Goal: Information Seeking & Learning: Learn about a topic

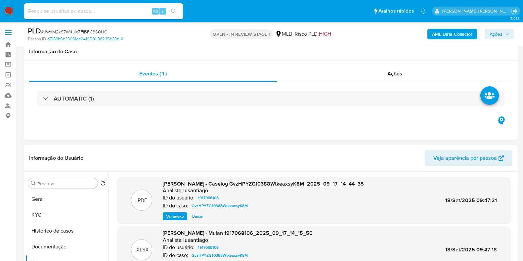
select select "10"
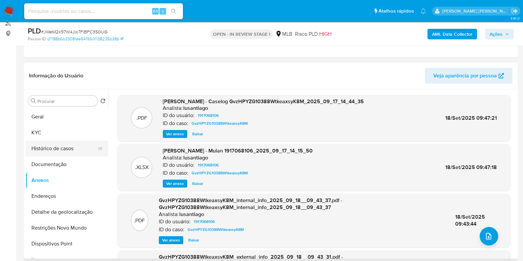
click at [65, 150] on button "Histórico de casos" at bounding box center [63, 149] width 77 height 16
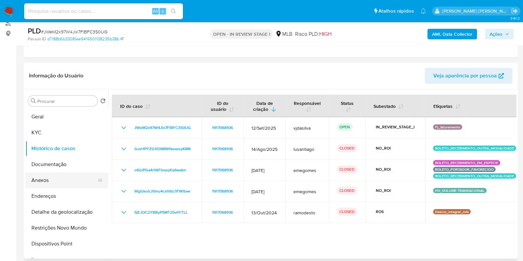
click at [41, 179] on button "Anexos" at bounding box center [63, 180] width 77 height 16
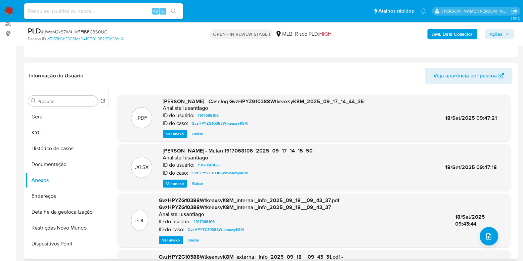
click at [175, 133] on span "Ver anexo" at bounding box center [175, 134] width 18 height 7
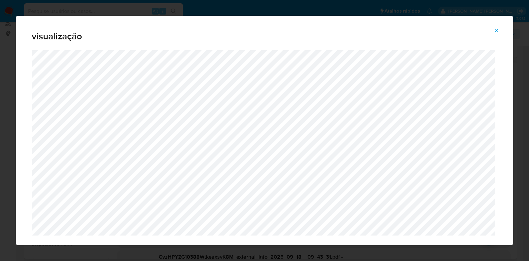
click at [497, 30] on icon "Attachment preview" at bounding box center [496, 30] width 3 height 3
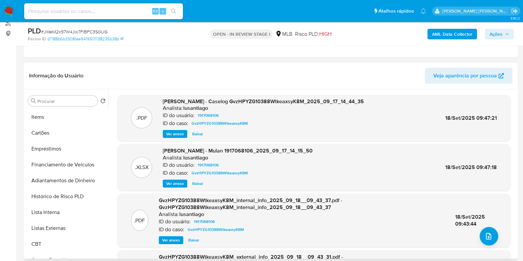
scroll to position [144, 0]
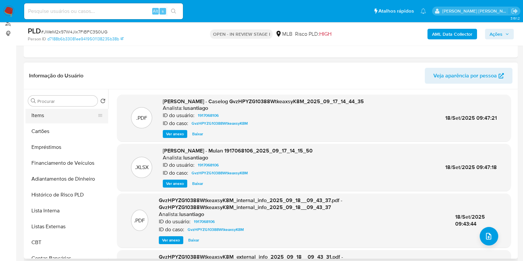
click at [48, 116] on button "Items" at bounding box center [63, 115] width 77 height 16
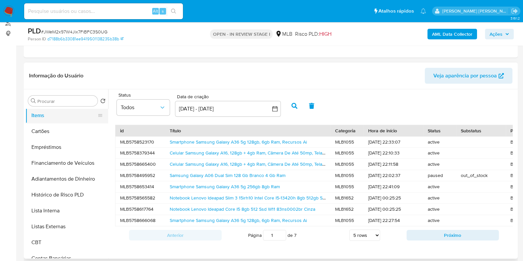
click at [103, 111] on button "Items" at bounding box center [63, 115] width 77 height 16
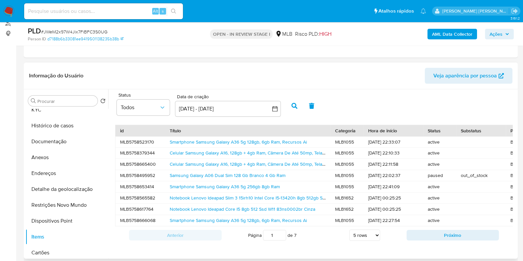
scroll to position [0, 0]
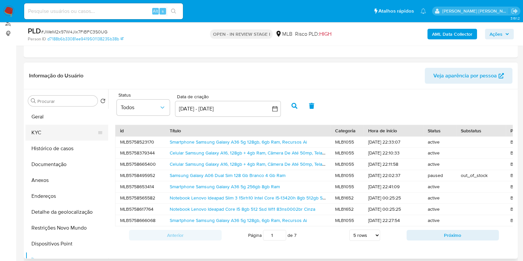
click at [69, 127] on button "KYC" at bounding box center [63, 133] width 77 height 16
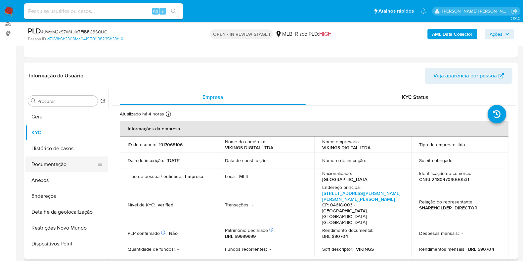
click at [61, 164] on button "Documentação" at bounding box center [63, 164] width 77 height 16
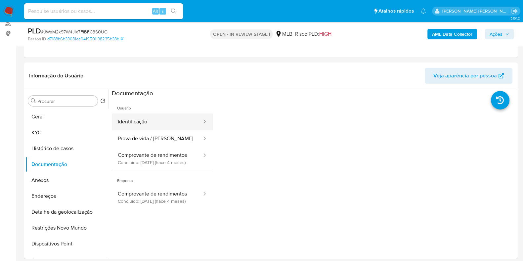
click at [169, 119] on button "Identificação" at bounding box center [157, 121] width 91 height 17
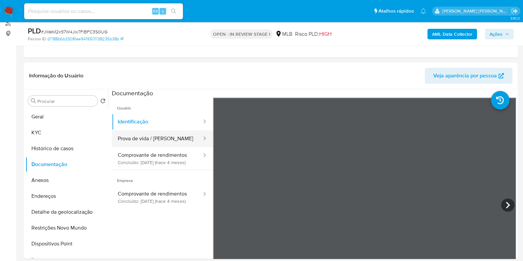
click at [165, 139] on button "Prova de vida / Selfie" at bounding box center [157, 138] width 91 height 17
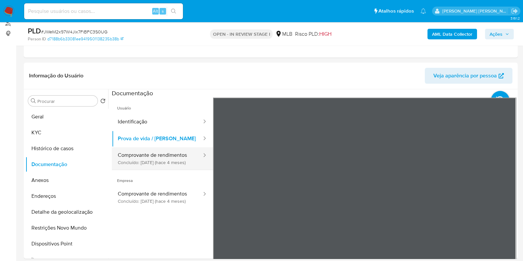
click at [161, 163] on button "Comprovante de rendimentos Concluído: 29/05/2025 (hace 4 meses)" at bounding box center [157, 158] width 91 height 22
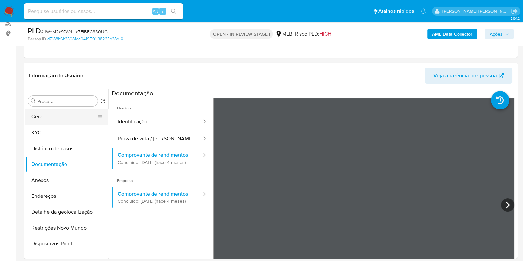
click at [64, 115] on button "Geral" at bounding box center [63, 117] width 77 height 16
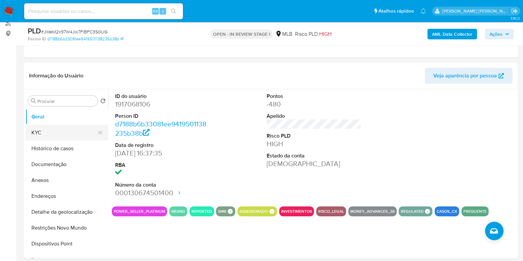
click at [62, 135] on button "KYC" at bounding box center [63, 133] width 77 height 16
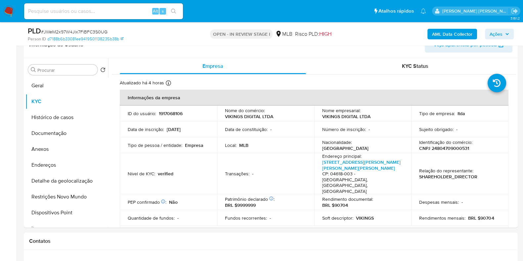
scroll to position [116, 0]
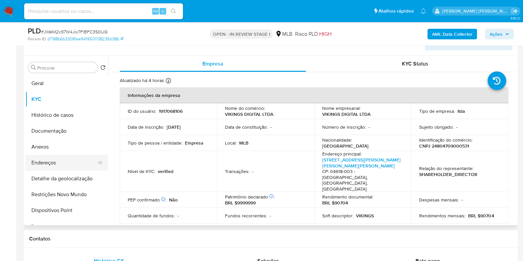
click at [56, 162] on button "Endereços" at bounding box center [63, 163] width 77 height 16
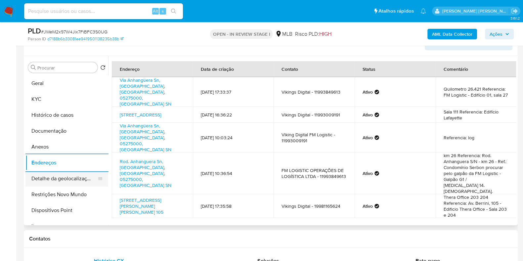
click at [74, 179] on button "Detalhe da geolocalização" at bounding box center [63, 179] width 77 height 16
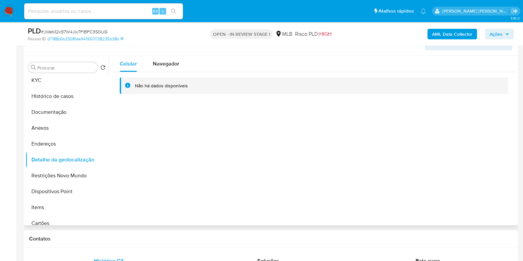
scroll to position [28, 0]
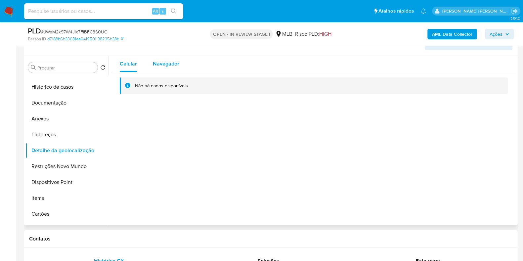
click at [157, 61] on span "Navegador" at bounding box center [166, 64] width 26 height 8
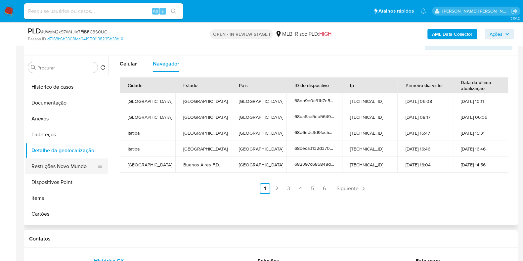
click at [76, 165] on button "Restrições Novo Mundo" at bounding box center [63, 166] width 77 height 16
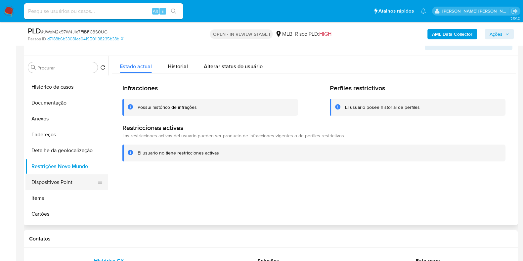
click at [68, 187] on button "Dispositivos Point" at bounding box center [63, 182] width 77 height 16
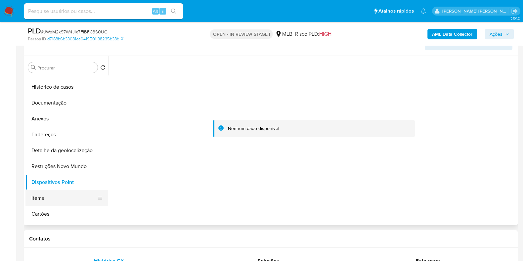
click at [53, 197] on button "Items" at bounding box center [63, 198] width 77 height 16
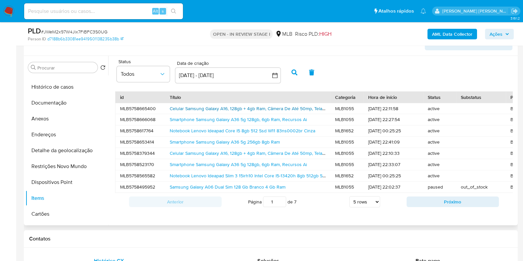
click at [201, 108] on link "Celular Samsung Galaxy A16, 128gb + 4gb Ram, Câmera De Até 50mp, Tela 6.7 , Nfc…" at bounding box center [293, 108] width 246 height 7
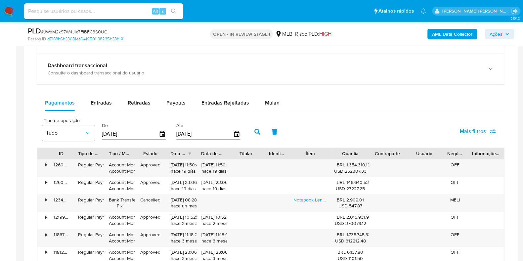
scroll to position [488, 0]
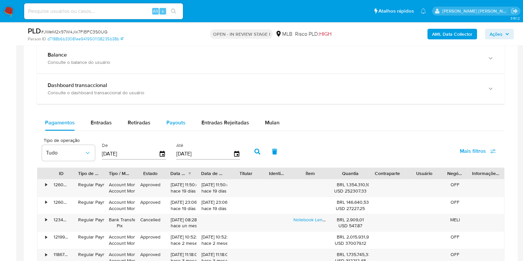
click at [177, 119] on span "Payouts" at bounding box center [175, 123] width 19 height 8
select select "10"
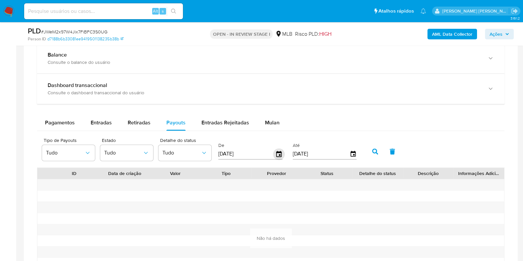
click at [276, 153] on icon "button" at bounding box center [279, 154] width 12 height 12
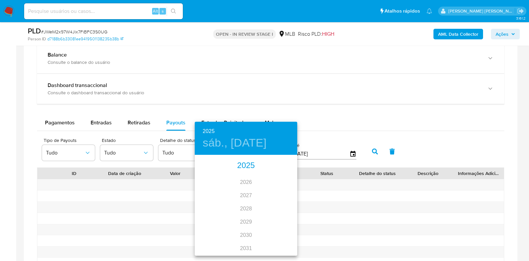
click at [249, 167] on div "2025" at bounding box center [246, 165] width 103 height 13
click at [279, 216] on div "sep." at bounding box center [280, 217] width 34 height 25
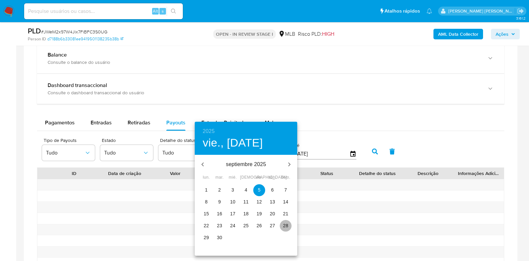
click at [286, 224] on p "28" at bounding box center [285, 225] width 5 height 7
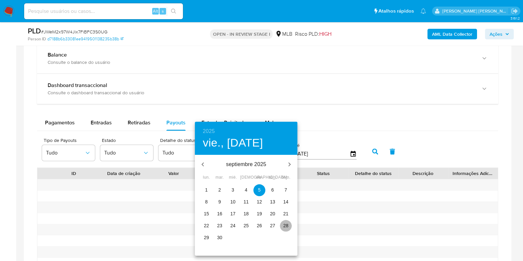
type input "28/09/2025"
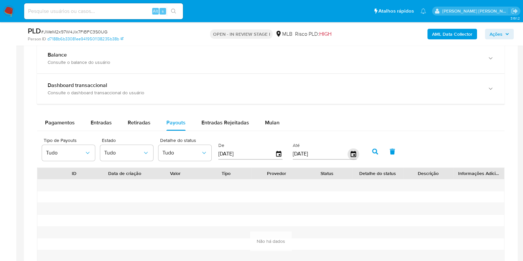
click at [350, 154] on icon "button" at bounding box center [353, 154] width 12 height 12
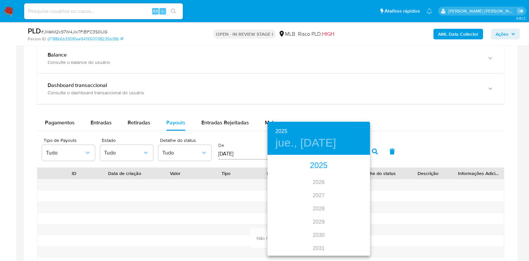
click at [320, 163] on div "2025" at bounding box center [319, 165] width 103 height 13
click at [354, 217] on div "sep." at bounding box center [353, 217] width 34 height 25
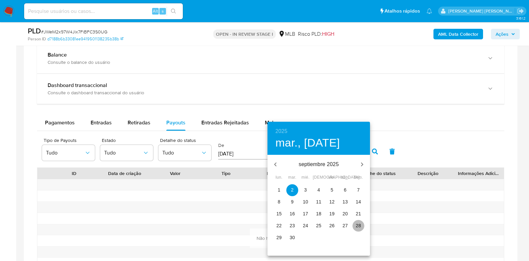
click at [360, 226] on p "28" at bounding box center [358, 225] width 5 height 7
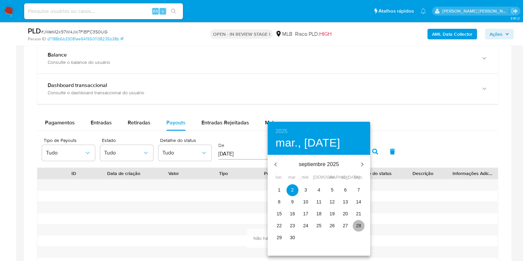
type input "28/09/2025"
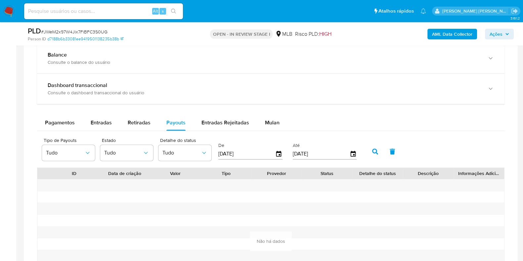
click at [373, 153] on icon "button" at bounding box center [375, 152] width 6 height 6
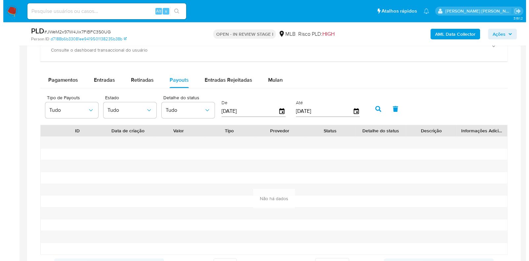
scroll to position [527, 0]
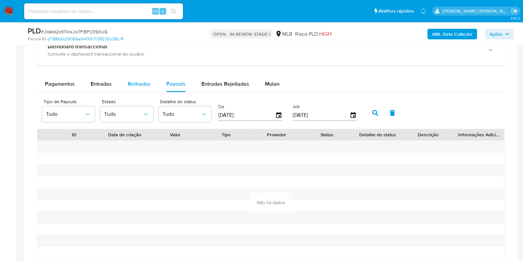
click at [138, 78] on div "Retiradas" at bounding box center [139, 84] width 23 height 16
select select "10"
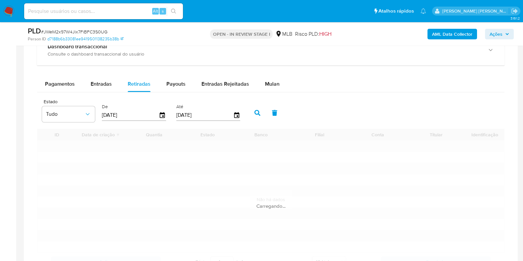
click at [139, 114] on input "[DATE]" at bounding box center [130, 115] width 57 height 11
click at [160, 115] on icon "button" at bounding box center [163, 115] width 12 height 12
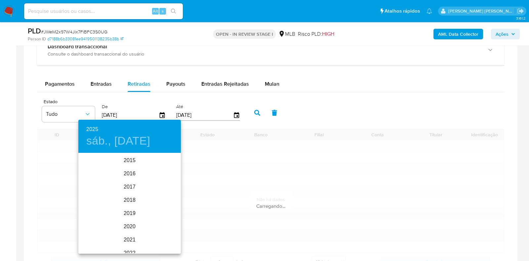
scroll to position [93, 0]
click at [133, 203] on div "2025" at bounding box center [129, 203] width 103 height 13
click at [163, 217] on div "sep." at bounding box center [164, 215] width 34 height 25
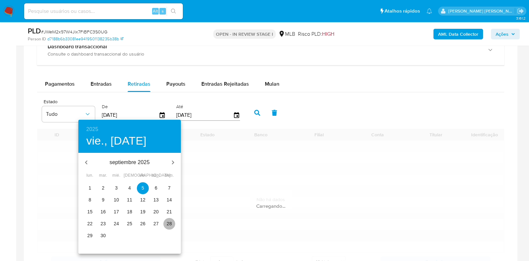
click at [166, 223] on span "28" at bounding box center [169, 223] width 12 height 7
type input "28/09/2025"
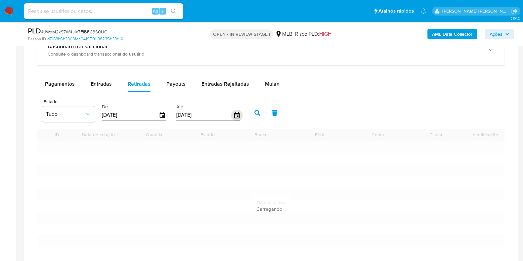
click at [234, 115] on icon "button" at bounding box center [236, 115] width 5 height 6
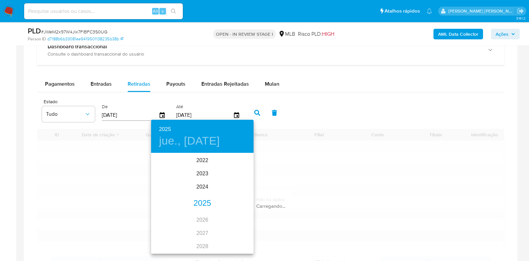
click at [207, 198] on div "2025" at bounding box center [202, 203] width 103 height 13
click at [238, 219] on div "sep." at bounding box center [237, 215] width 34 height 25
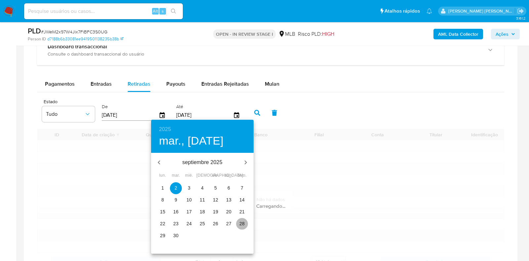
click at [244, 224] on p "28" at bounding box center [241, 223] width 5 height 7
type input "28/09/2025"
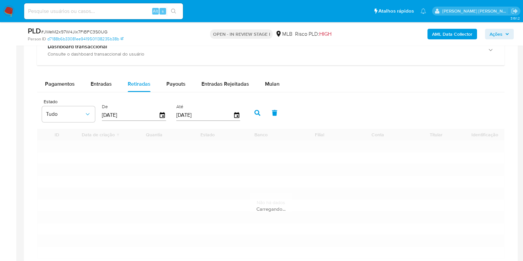
click at [256, 113] on icon "button" at bounding box center [257, 113] width 6 height 6
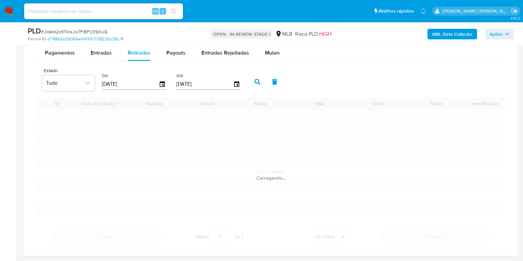
scroll to position [557, 0]
click at [255, 83] on icon "button" at bounding box center [257, 83] width 6 height 6
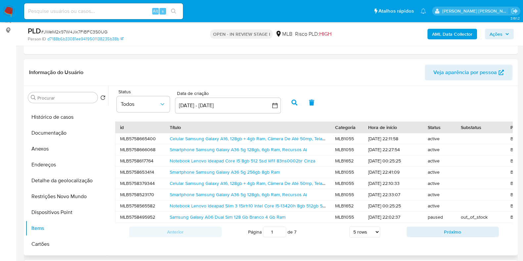
scroll to position [0, 0]
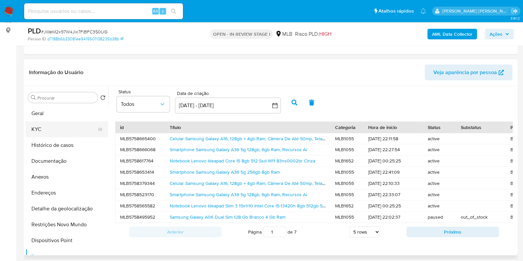
click at [74, 124] on button "KYC" at bounding box center [63, 129] width 77 height 16
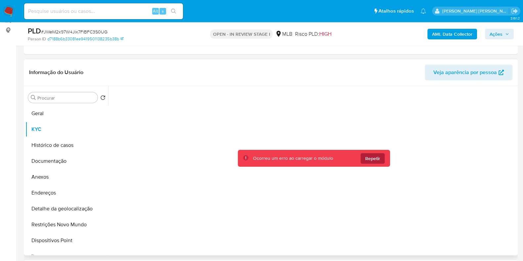
click at [375, 157] on span "Repetir" at bounding box center [372, 158] width 15 height 11
click at [373, 155] on span "Repetir" at bounding box center [372, 158] width 15 height 11
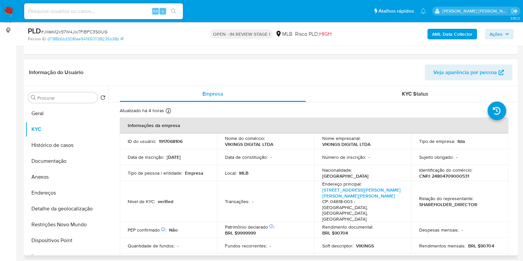
drag, startPoint x: 513, startPoint y: 115, endPoint x: 506, endPoint y: 169, distance: 54.6
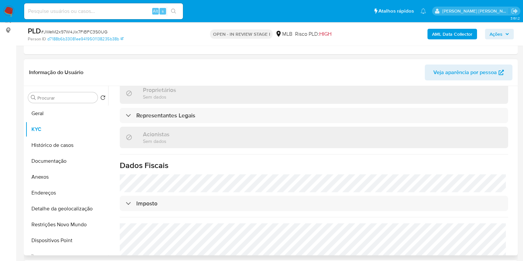
scroll to position [387, 0]
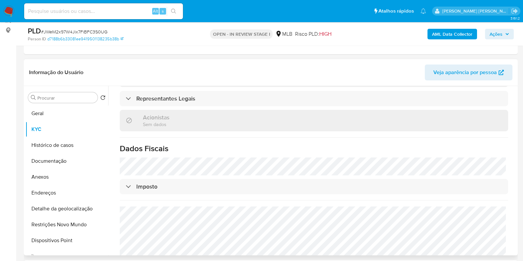
click at [192, 80] on div "Informação do Usuário Veja aparência por pessoa" at bounding box center [271, 72] width 494 height 27
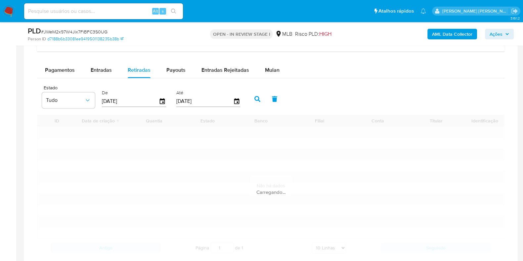
scroll to position [542, 0]
click at [177, 67] on span "Payouts" at bounding box center [175, 68] width 19 height 8
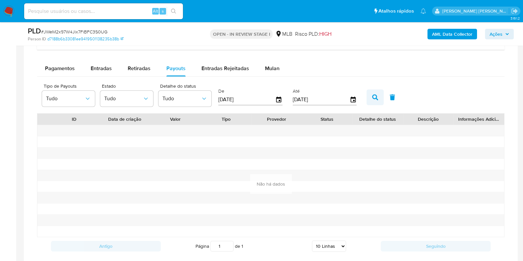
click at [372, 97] on icon "button" at bounding box center [375, 97] width 6 height 6
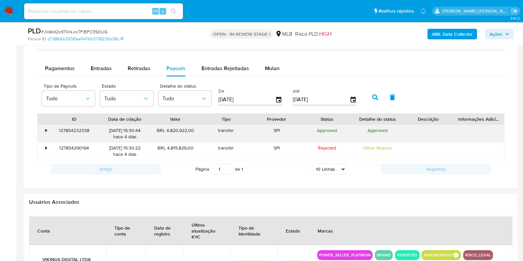
click at [45, 131] on div "•" at bounding box center [46, 130] width 2 height 6
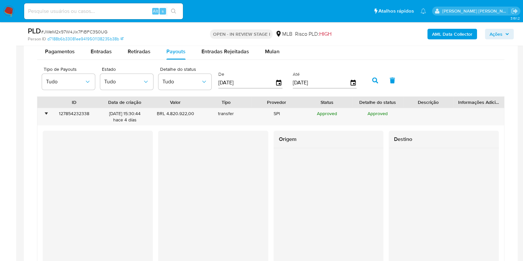
scroll to position [560, 0]
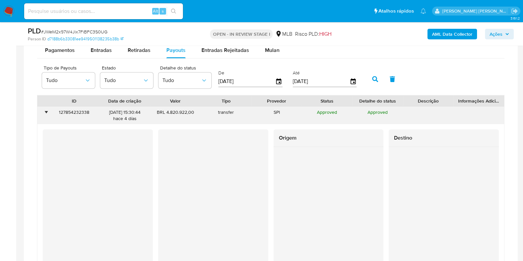
drag, startPoint x: 165, startPoint y: 110, endPoint x: 201, endPoint y: 113, distance: 36.2
click at [201, 113] on div "• 127854232338 28/09/2025 15:30:44 hace 4 días BRL 4.820.922,00 transfer SPI Ap…" at bounding box center [270, 115] width 467 height 17
drag, startPoint x: 149, startPoint y: 112, endPoint x: 130, endPoint y: 110, distance: 19.6
click at [130, 110] on div "28/09/2025 15:30:44 hace 4 días" at bounding box center [125, 115] width 51 height 17
click at [452, 32] on b "AML Data Collector" at bounding box center [452, 34] width 40 height 11
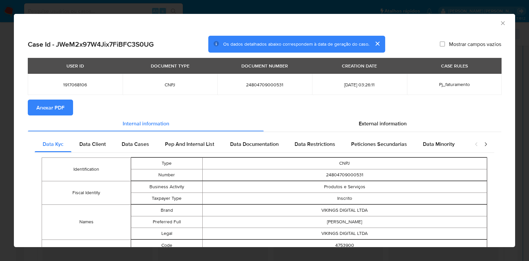
click at [56, 105] on span "Anexar PDF" at bounding box center [50, 107] width 28 height 15
click at [500, 22] on icon "Fechar a janela" at bounding box center [503, 23] width 7 height 7
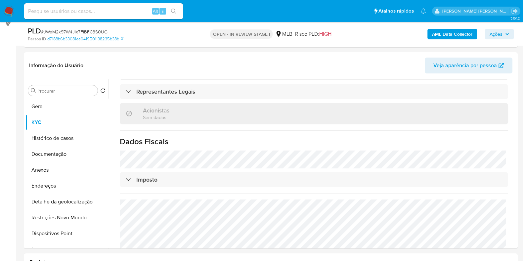
scroll to position [94, 0]
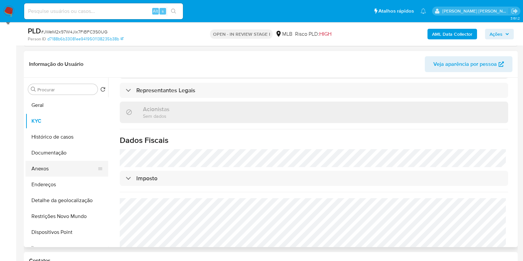
click at [69, 170] on button "Anexos" at bounding box center [63, 169] width 77 height 16
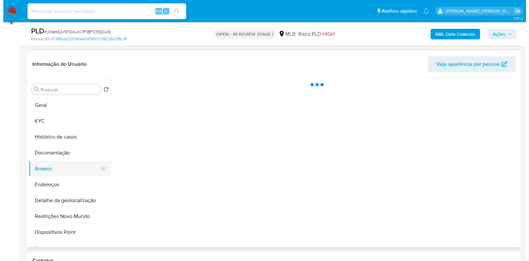
scroll to position [0, 0]
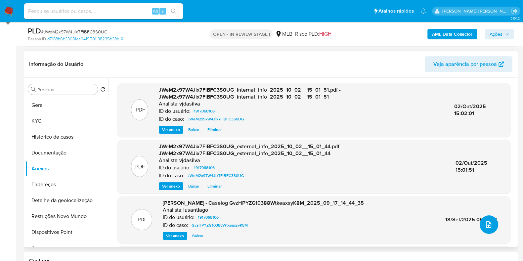
click at [487, 219] on button "upload-file" at bounding box center [489, 224] width 19 height 19
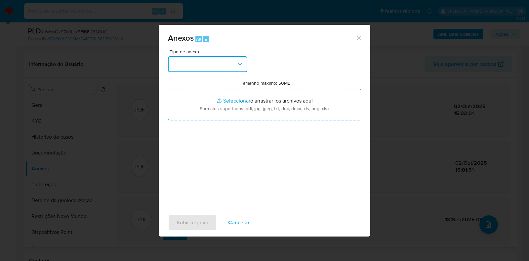
click at [241, 61] on icon "button" at bounding box center [240, 64] width 7 height 7
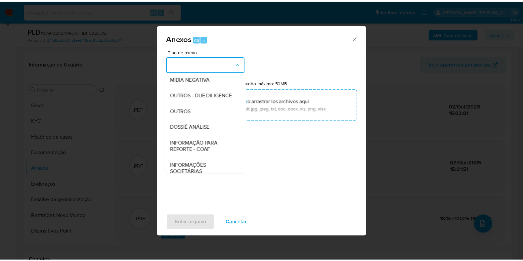
scroll to position [86, 0]
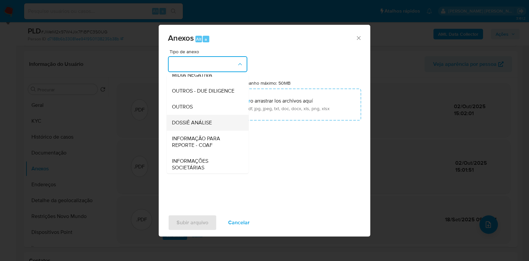
click at [239, 131] on li "DOSSIÊ ANÁLISE" at bounding box center [208, 123] width 82 height 16
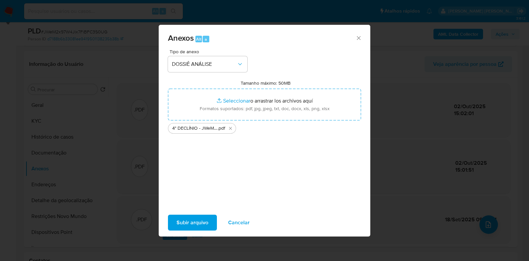
click at [200, 225] on span "Subir arquivo" at bounding box center [193, 222] width 32 height 15
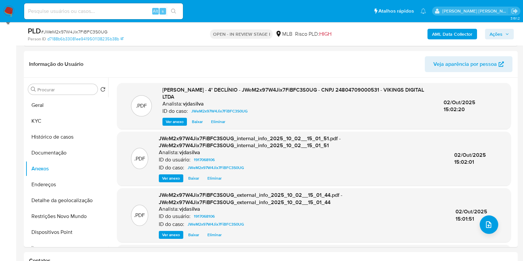
click at [495, 32] on span "Ações" at bounding box center [496, 34] width 13 height 11
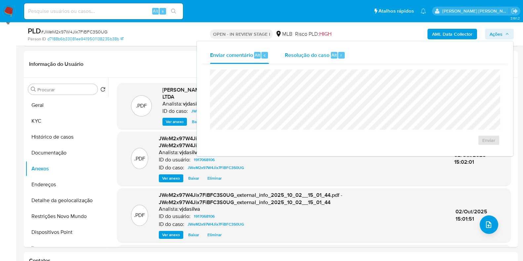
click at [316, 55] on span "Resolução do caso" at bounding box center [307, 55] width 45 height 8
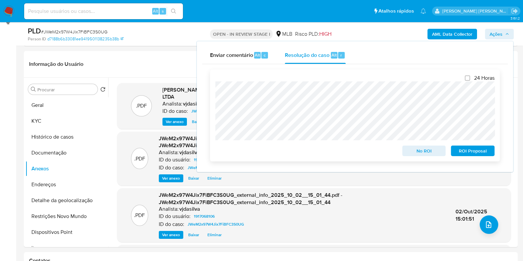
click at [466, 151] on span "ROI Proposal" at bounding box center [472, 150] width 34 height 9
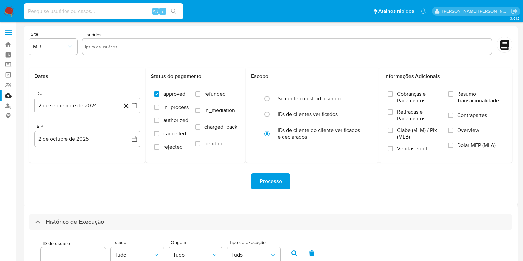
select select "10"
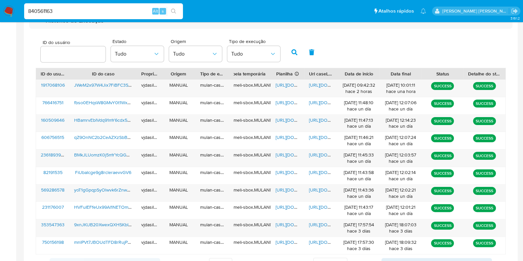
type input "840561163"
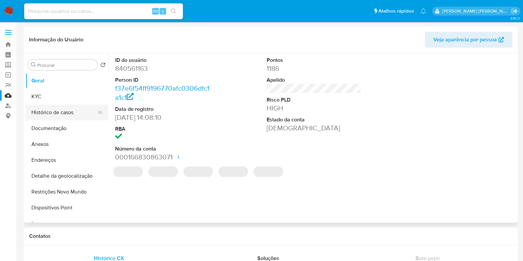
select select "10"
click at [76, 111] on button "Histórico de casos" at bounding box center [63, 113] width 77 height 16
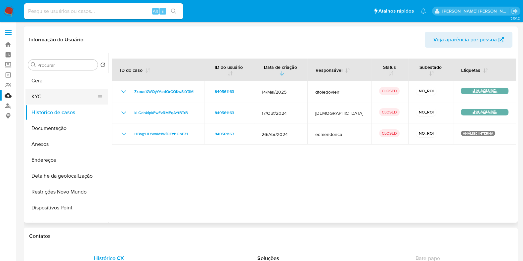
click at [61, 97] on button "KYC" at bounding box center [63, 97] width 77 height 16
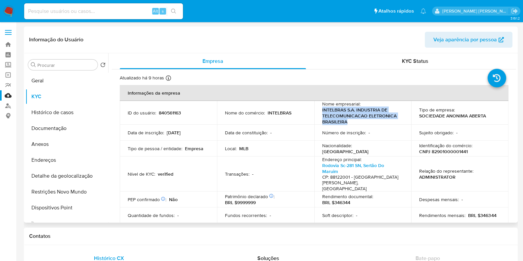
drag, startPoint x: 321, startPoint y: 111, endPoint x: 346, endPoint y: 121, distance: 27.3
click at [346, 121] on p "INTELBRAS S.A. INDUSTRIA DE TELECOMUNICACAO ELETRONICA BRASILEIRA" at bounding box center [361, 116] width 79 height 18
copy p "INTELBRAS S.A. INDUSTRIA DE TELECOMUNICACAO ELETRONICA BRASILEIRA"
click at [58, 116] on button "Histórico de casos" at bounding box center [63, 113] width 77 height 16
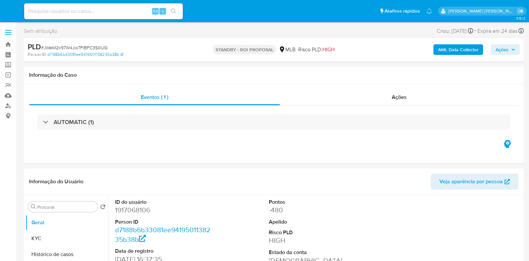
select select "10"
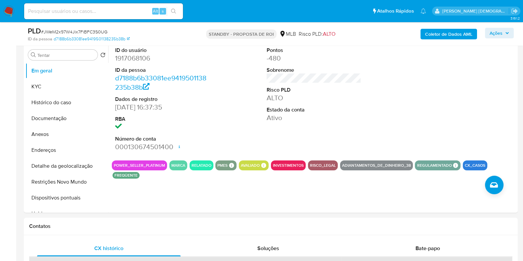
scroll to position [135, 0]
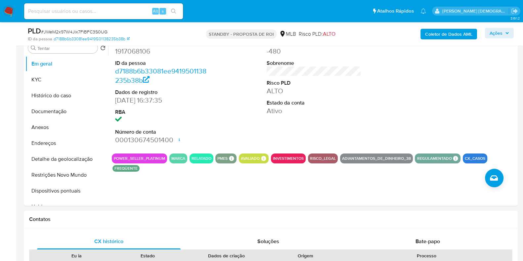
click at [8, 12] on img at bounding box center [8, 11] width 11 height 11
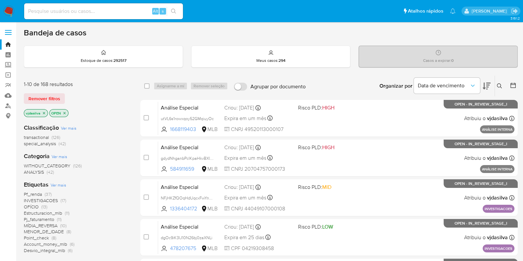
click at [57, 184] on span "Ver mais" at bounding box center [59, 185] width 16 height 6
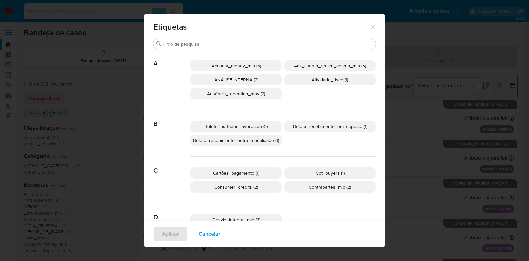
click at [245, 80] on span "ANÁLISE INTERNA (2)" at bounding box center [236, 79] width 44 height 7
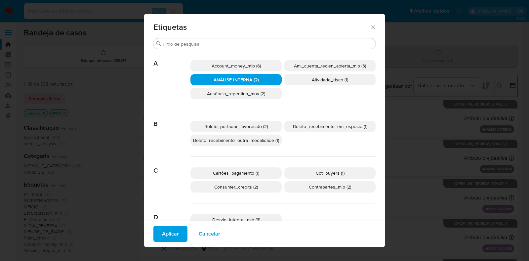
click at [166, 237] on span "Aplicar" at bounding box center [170, 234] width 17 height 15
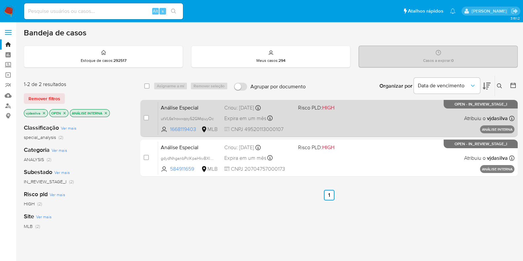
click at [370, 119] on div "Análise Especial utVL6s1rowxqoy52GMqiuyOc 1668119403 MLB Risco PLD: HIGH Criou:…" at bounding box center [336, 118] width 356 height 33
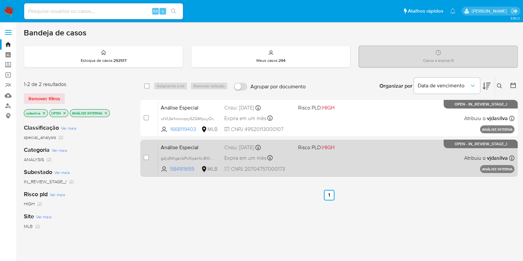
click at [349, 154] on div "Análise Especial gdydNhganbPclKpaHkvBXl9N 584911659 MLB Risco PLD: HIGH Criou: …" at bounding box center [336, 157] width 356 height 33
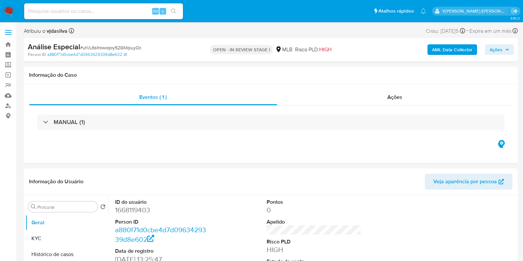
select select "10"
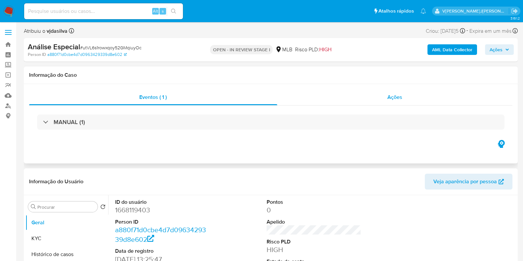
click at [397, 96] on span "Ações" at bounding box center [394, 97] width 15 height 8
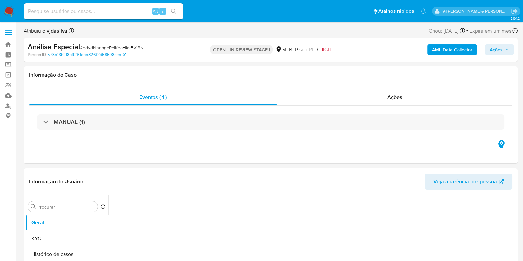
select select "10"
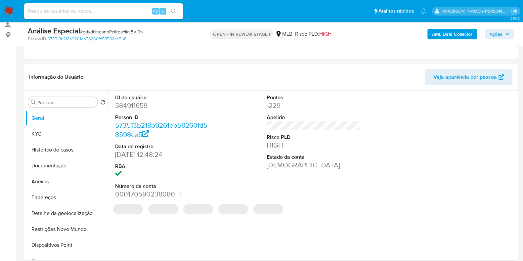
scroll to position [87, 0]
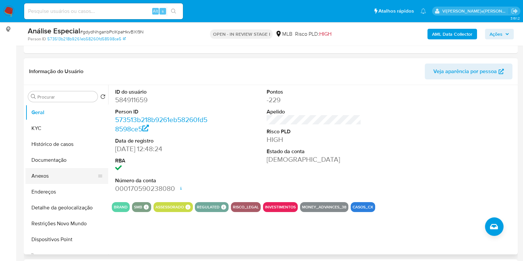
click at [64, 175] on button "Anexos" at bounding box center [63, 176] width 77 height 16
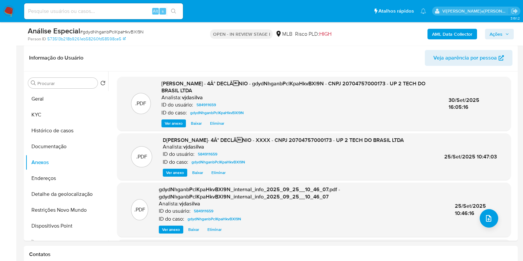
scroll to position [103, 0]
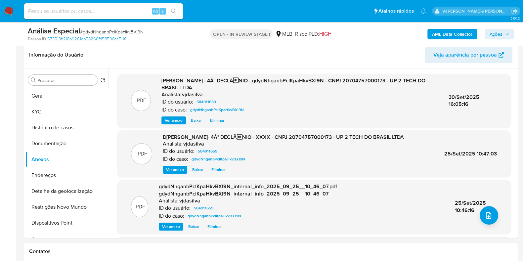
click at [506, 34] on icon "button" at bounding box center [507, 34] width 3 height 2
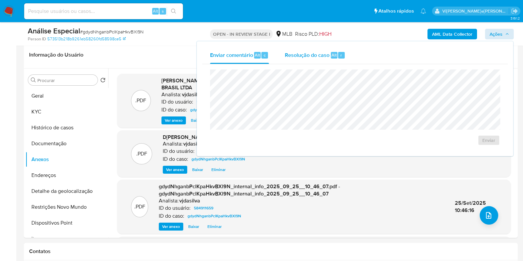
click at [321, 55] on span "Resolução do caso" at bounding box center [307, 55] width 45 height 8
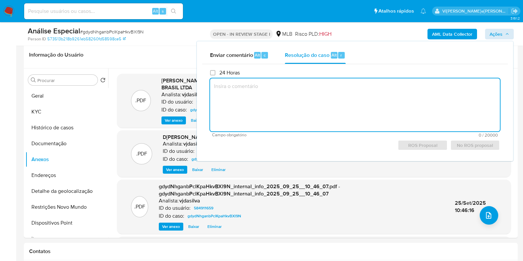
click at [301, 87] on textarea at bounding box center [355, 104] width 290 height 53
paste textarea "- Trata-se de uma Loja Oficial no Mercado Livre, valores provenientes das venda…"
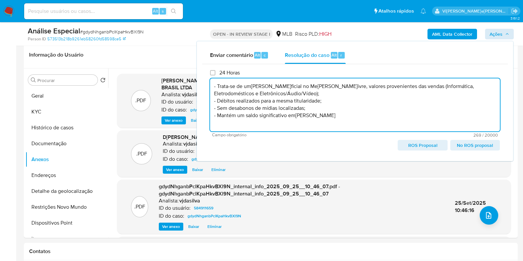
paste textarea "- Não comunicar ao COAF - Manutenção do relacionamento com a instituição"
type textarea "- Trata-se de uma Loja Oficial no Mercado Livre, valores provenientes das venda…"
drag, startPoint x: 296, startPoint y: 117, endPoint x: 193, endPoint y: 74, distance: 111.7
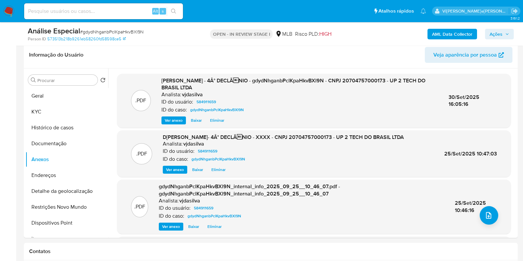
click at [492, 35] on span "Ações" at bounding box center [496, 34] width 13 height 11
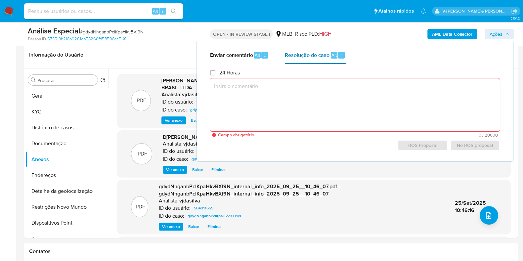
click at [309, 55] on span "Resolução do caso" at bounding box center [307, 55] width 45 height 8
click at [253, 93] on textarea at bounding box center [355, 104] width 290 height 53
paste textarea "- Não comunicar ao COAF - Manutenção do relacionamento com a instituição"
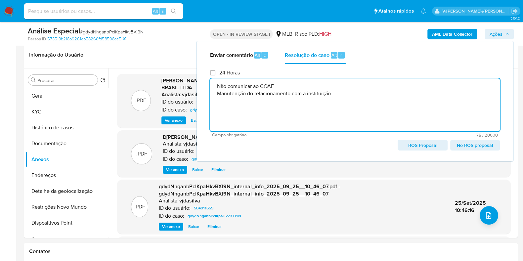
click at [212, 87] on textarea "- Não comunicar ao COAF - Manutenção do relacionamento com a instituição" at bounding box center [355, 104] width 290 height 53
paste textarea "- Trata-se de uma Loja Oficial no Mercado Livre, valores provenientes das venda…"
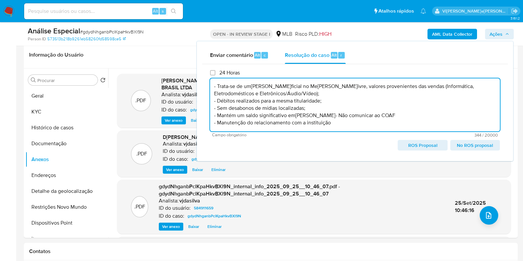
scroll to position [14, 0]
drag, startPoint x: 212, startPoint y: 85, endPoint x: 332, endPoint y: 119, distance: 124.9
click at [332, 119] on textarea "- Trata-se de uma Loja Oficial no Mercado Livre, valores provenientes das venda…" at bounding box center [355, 104] width 290 height 53
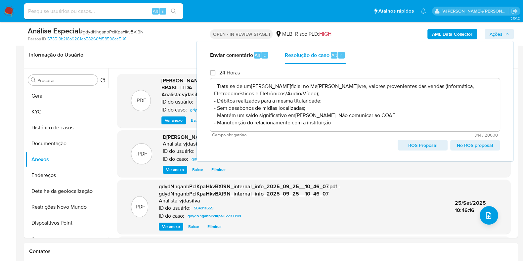
click at [462, 146] on span "No ROS proposal" at bounding box center [475, 145] width 40 height 9
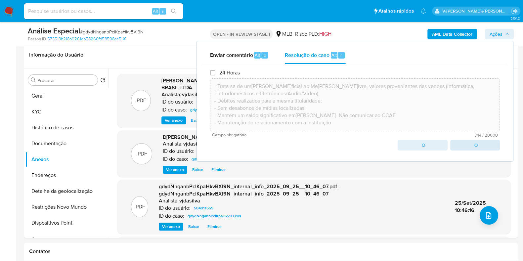
type textarea "- Trata-se de uma Loja Oficial no Mercado Livre, valores provenientes das venda…"
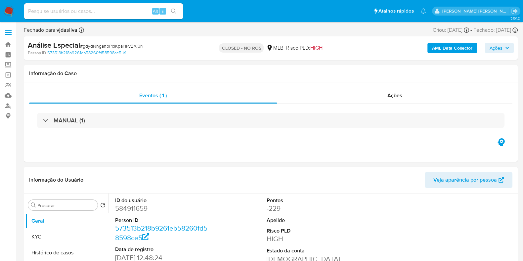
select select "10"
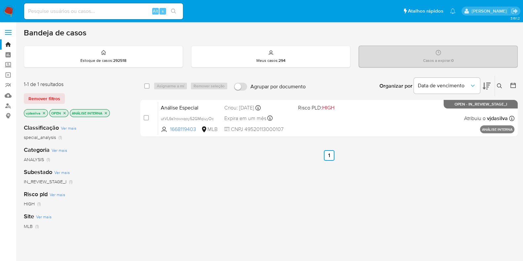
click at [106, 111] on icon "close-filter" at bounding box center [106, 113] width 4 height 4
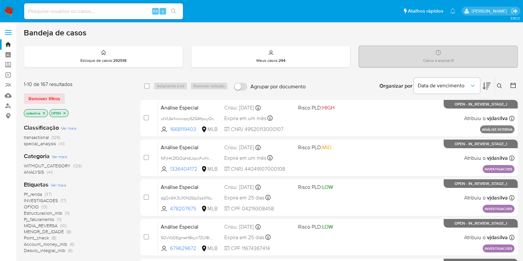
click at [62, 182] on span "Ver mais" at bounding box center [59, 185] width 16 height 6
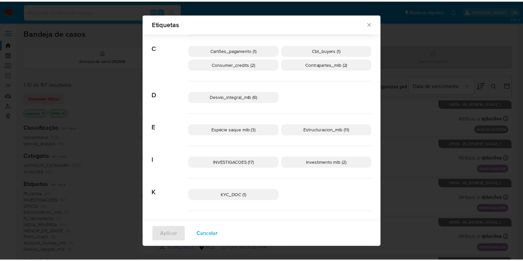
scroll to position [123, 0]
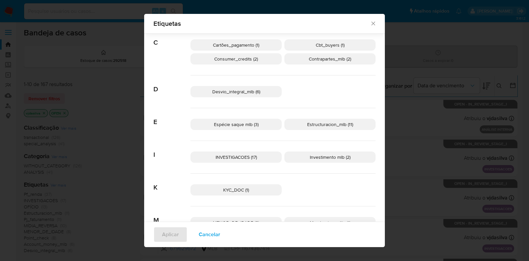
click at [248, 155] on span "INVESTIGACOES (17)" at bounding box center [236, 157] width 41 height 7
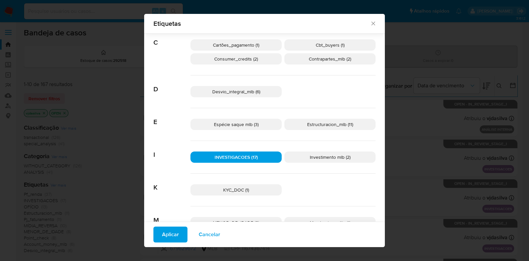
click at [171, 235] on span "Aplicar" at bounding box center [170, 234] width 17 height 15
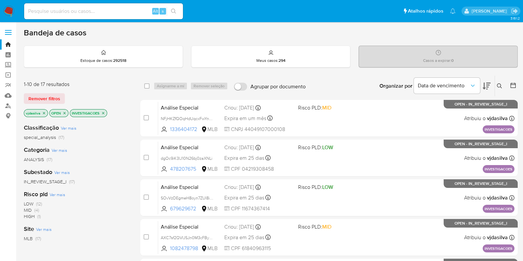
click at [485, 86] on icon at bounding box center [487, 86] width 8 height 7
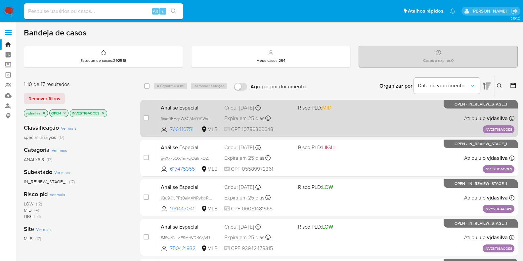
click at [380, 107] on div "Análise Especial fbso0EHqsW8GMvY0t1WxM6i6 766416751 MLB Risco PLD: MID Criou: 1…" at bounding box center [336, 118] width 356 height 33
click at [210, 117] on span "fbso0EHqsW8GMvY0t1WxM6i6" at bounding box center [189, 117] width 56 height 7
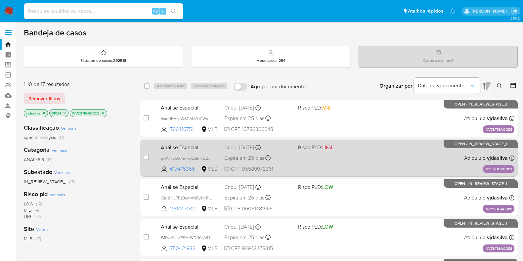
click at [347, 150] on span "Risco PLD: HIGH" at bounding box center [332, 147] width 68 height 9
click at [210, 158] on span "gwXxkbOX4m7cjCGlnxOZq6SE" at bounding box center [189, 157] width 57 height 7
click at [211, 158] on span "gwXxkbOX4m7cjCGlnxOZq6SE" at bounding box center [189, 157] width 57 height 7
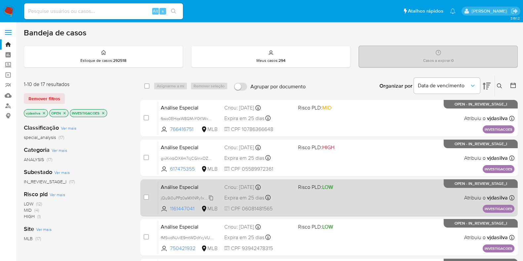
click at [211, 197] on span "jQu9i0uPPz0aMXNRy1xxRFBc" at bounding box center [188, 197] width 55 height 7
click at [365, 191] on div "Análise Especial jQu9i0uPPz0aMXNRy1xxRFBc 1161447041 MLB Risco PLD: LOW Criou: …" at bounding box center [336, 197] width 356 height 33
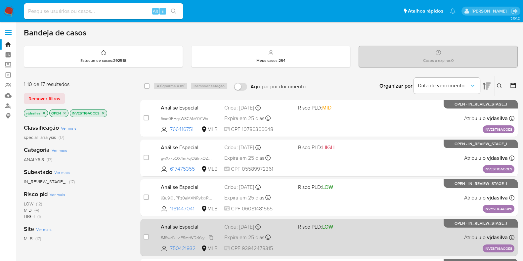
click at [211, 237] on span "fMSwdNJvlE9mtWDoYxyVUhvX" at bounding box center [189, 237] width 56 height 7
click at [356, 224] on span "Risco PLD: LOW" at bounding box center [332, 226] width 68 height 9
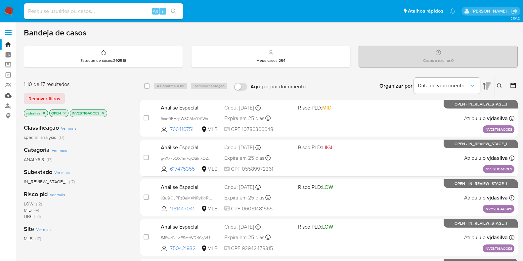
click at [10, 93] on link "Mulan" at bounding box center [39, 95] width 79 height 10
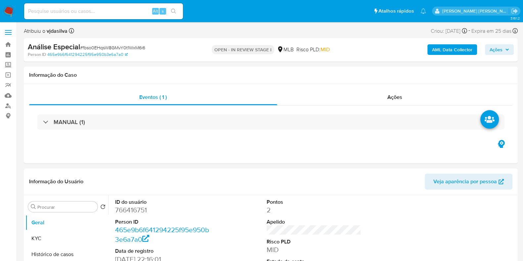
select select "10"
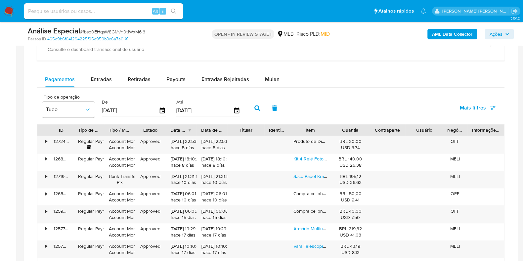
scroll to position [539, 0]
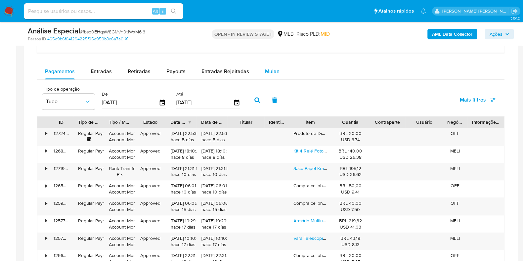
click at [265, 69] on span "Mulan" at bounding box center [272, 71] width 15 height 8
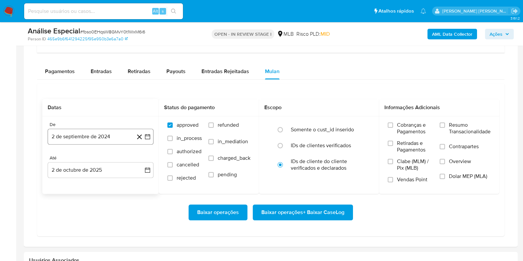
click at [109, 135] on button "2 de septiembre de 2024" at bounding box center [101, 137] width 106 height 16
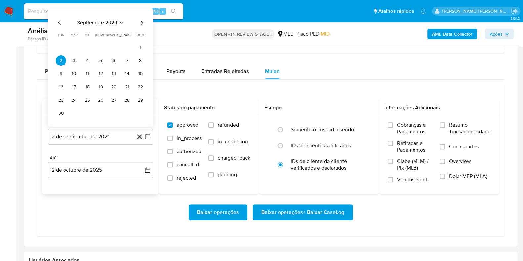
click at [106, 24] on span "septiembre 2024" at bounding box center [97, 23] width 40 height 7
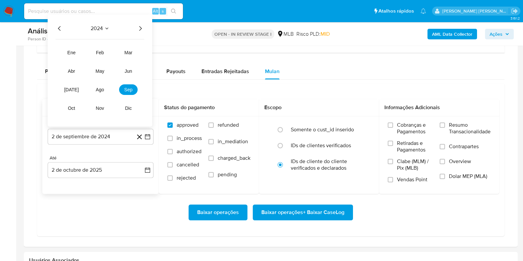
click at [141, 28] on icon "Año siguiente" at bounding box center [140, 28] width 8 height 8
click at [103, 87] on span "ago" at bounding box center [100, 89] width 8 height 5
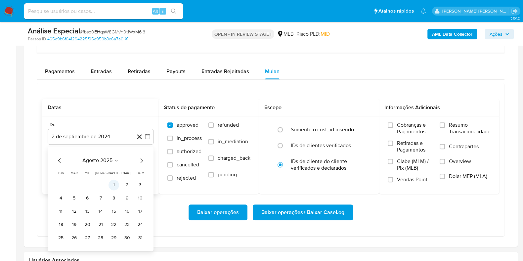
click at [114, 182] on button "1" at bounding box center [113, 185] width 11 height 11
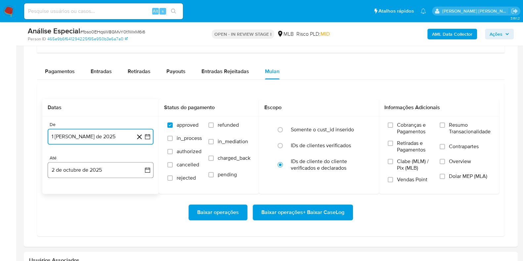
click at [108, 166] on button "2 de octubre de 2025" at bounding box center [101, 170] width 106 height 16
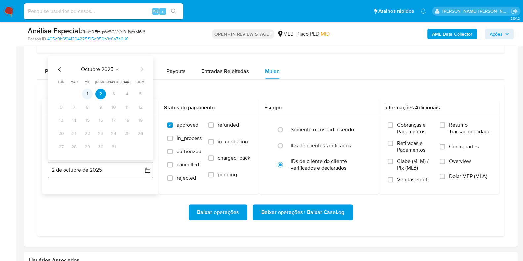
click at [89, 93] on button "1" at bounding box center [87, 94] width 11 height 11
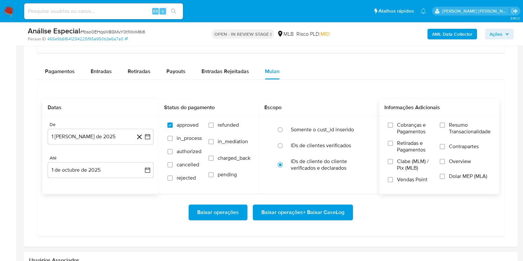
click at [459, 129] on span "Resumo Transacionalidade" at bounding box center [470, 128] width 42 height 13
click at [445, 128] on input "Resumo Transacionalidade" at bounding box center [442, 124] width 5 height 5
click at [455, 144] on span "Contrapartes" at bounding box center [464, 146] width 30 height 7
click at [445, 144] on input "Contrapartes" at bounding box center [442, 146] width 5 height 5
click at [322, 214] on span "Baixar operações + Baixar CaseLog" at bounding box center [302, 212] width 83 height 15
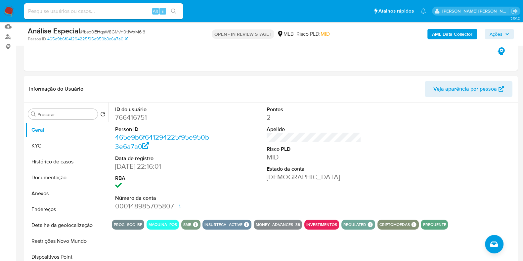
scroll to position [49, 0]
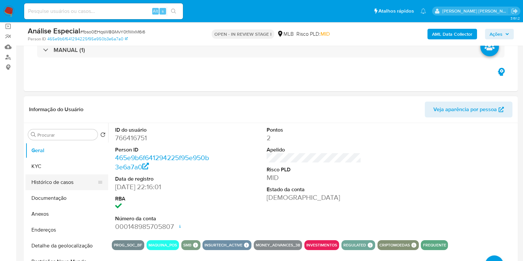
click at [69, 182] on button "Histórico de casos" at bounding box center [63, 182] width 77 height 16
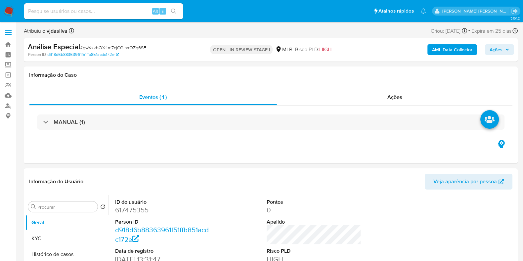
select select "10"
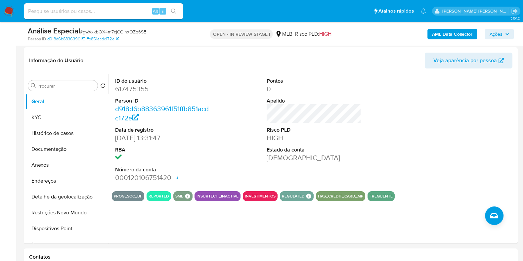
scroll to position [100, 0]
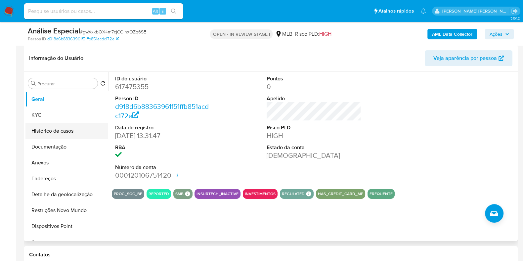
click at [67, 131] on button "Histórico de casos" at bounding box center [63, 131] width 77 height 16
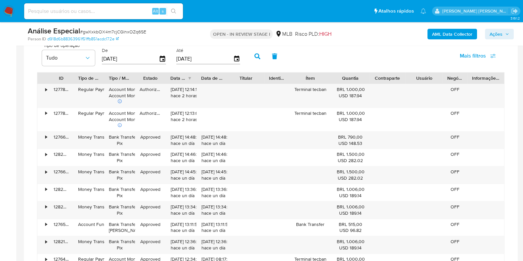
scroll to position [524, 0]
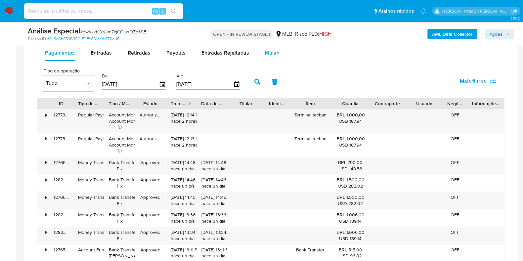
click at [271, 55] on span "Mulan" at bounding box center [272, 53] width 15 height 8
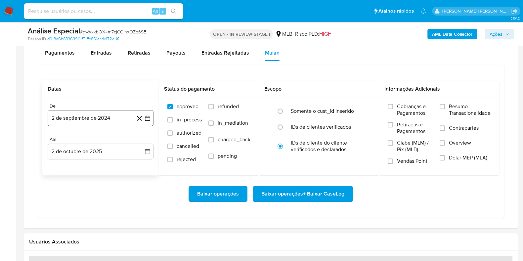
click at [111, 117] on button "2 de septiembre de 2024" at bounding box center [101, 118] width 106 height 16
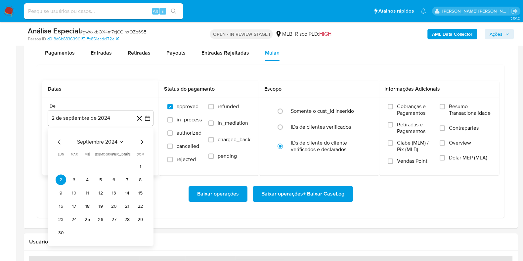
click at [111, 141] on span "septiembre 2024" at bounding box center [97, 142] width 40 height 7
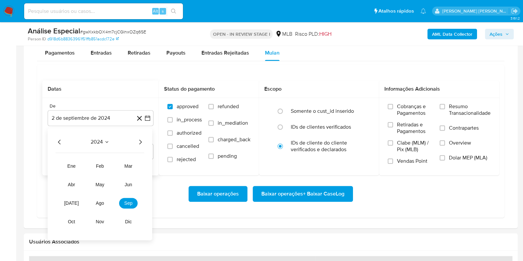
click at [141, 141] on icon "Año siguiente" at bounding box center [140, 142] width 3 height 5
click at [103, 206] on button "ago" at bounding box center [100, 203] width 19 height 11
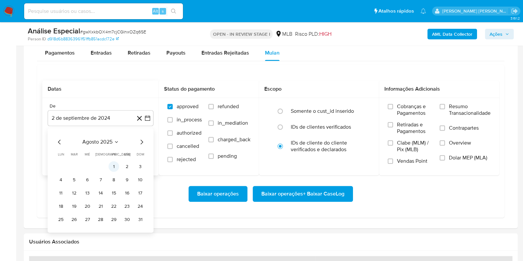
click at [115, 168] on button "1" at bounding box center [113, 166] width 11 height 11
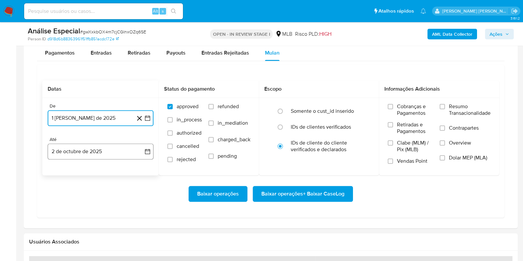
click at [113, 148] on button "2 de octubre de 2025" at bounding box center [101, 152] width 106 height 16
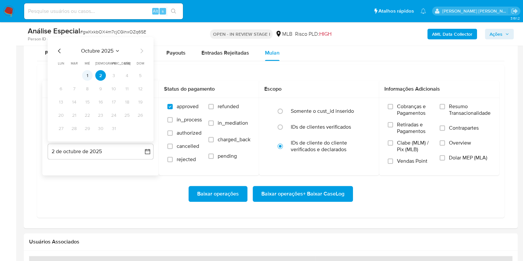
click at [86, 76] on button "1" at bounding box center [87, 75] width 11 height 11
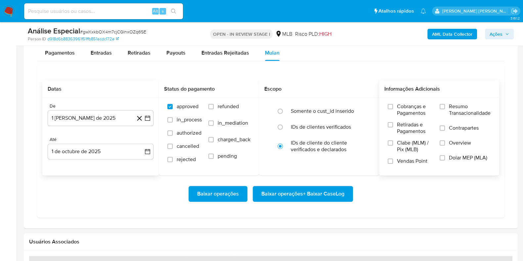
click at [461, 107] on span "Resumo Transacionalidade" at bounding box center [470, 109] width 42 height 13
click at [445, 107] on input "Resumo Transacionalidade" at bounding box center [442, 106] width 5 height 5
click at [448, 129] on label "Contrapartes" at bounding box center [465, 132] width 51 height 15
click at [445, 129] on input "Contrapartes" at bounding box center [442, 127] width 5 height 5
click at [335, 189] on span "Baixar operações + Baixar CaseLog" at bounding box center [302, 194] width 83 height 15
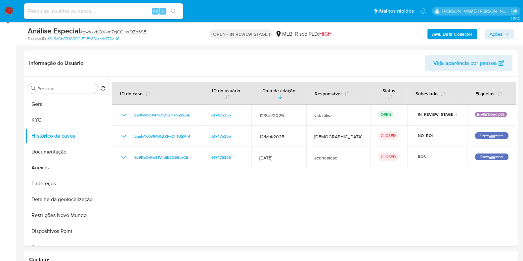
scroll to position [89, 0]
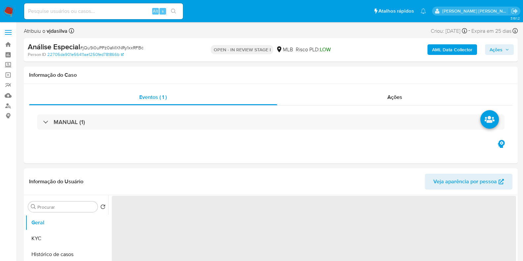
select select "10"
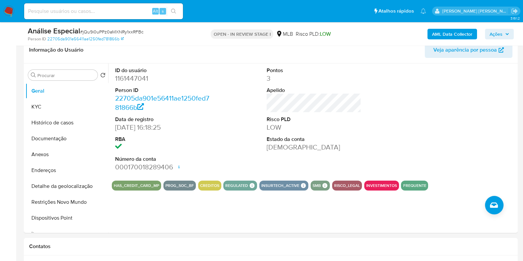
scroll to position [107, 0]
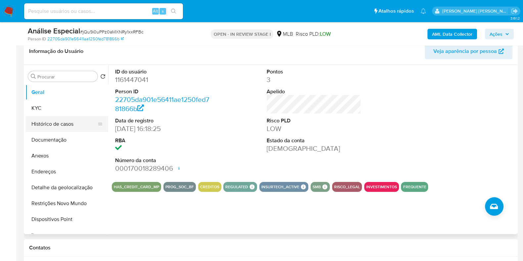
click at [53, 129] on button "Histórico de casos" at bounding box center [63, 124] width 77 height 16
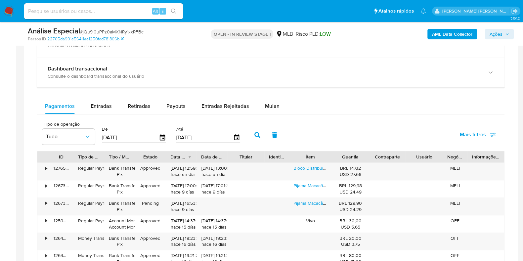
scroll to position [466, 0]
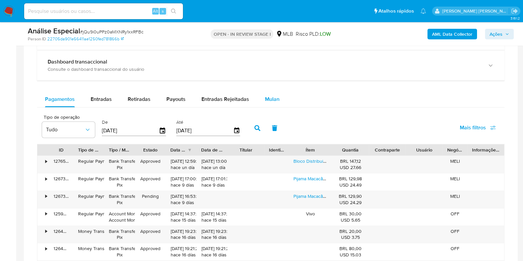
click at [266, 98] on span "Mulan" at bounding box center [272, 99] width 15 height 8
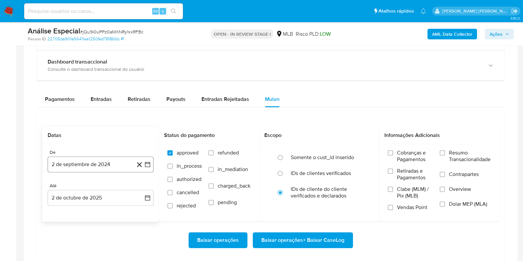
click at [103, 164] on button "2 de septiembre de 2024" at bounding box center [101, 164] width 106 height 16
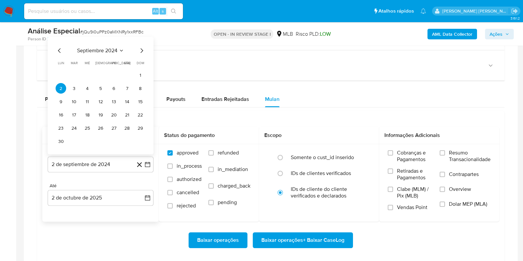
click at [108, 53] on span "septiembre 2024" at bounding box center [97, 50] width 40 height 7
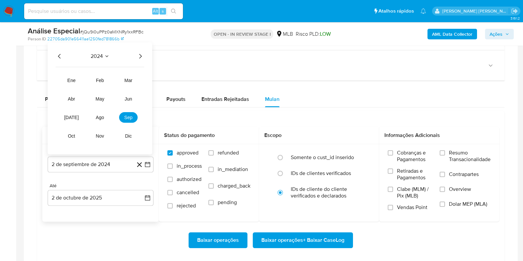
click at [140, 56] on icon "Año siguiente" at bounding box center [140, 56] width 8 height 8
click at [100, 113] on button "ago" at bounding box center [100, 117] width 19 height 11
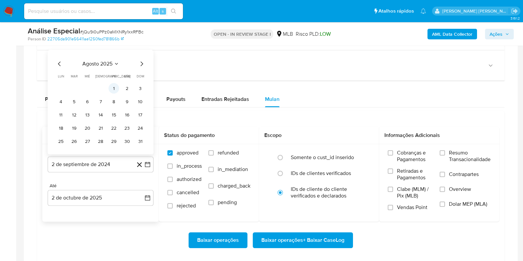
click at [112, 84] on button "1" at bounding box center [113, 88] width 11 height 11
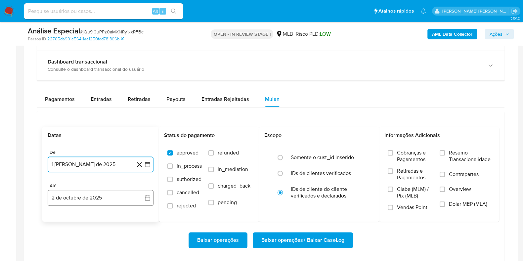
click at [105, 200] on button "2 de octubre de 2025" at bounding box center [101, 198] width 106 height 16
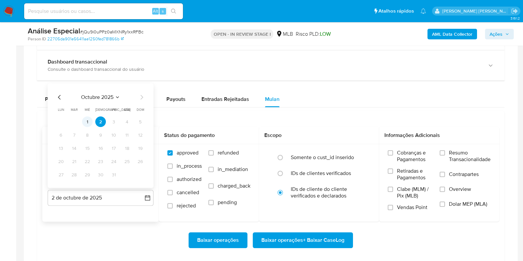
click at [86, 118] on button "1" at bounding box center [87, 121] width 11 height 11
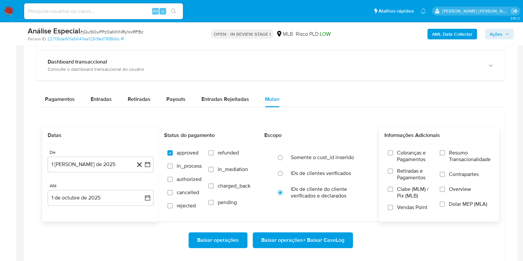
click at [457, 153] on span "Resumo Transacionalidade" at bounding box center [470, 156] width 42 height 13
click at [445, 153] on input "Resumo Transacionalidade" at bounding box center [442, 152] width 5 height 5
click at [452, 174] on span "Contrapartes" at bounding box center [464, 174] width 30 height 7
click at [445, 174] on input "Contrapartes" at bounding box center [442, 174] width 5 height 5
click at [312, 240] on span "Baixar operações + Baixar CaseLog" at bounding box center [302, 240] width 83 height 15
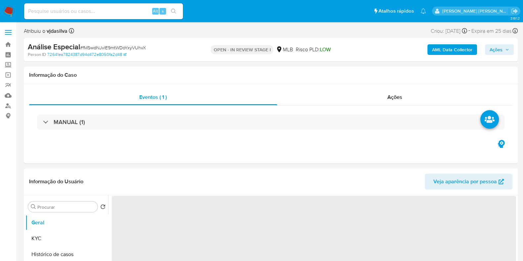
select select "10"
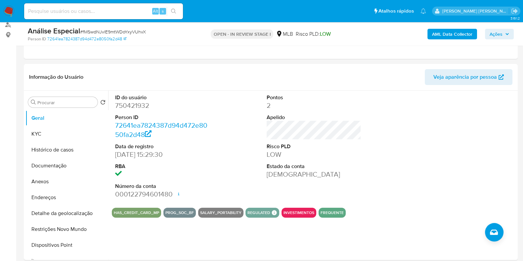
scroll to position [84, 0]
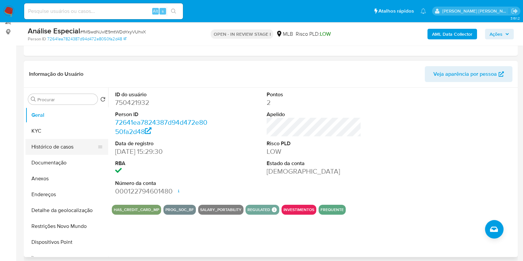
click at [53, 149] on button "Histórico de casos" at bounding box center [63, 147] width 77 height 16
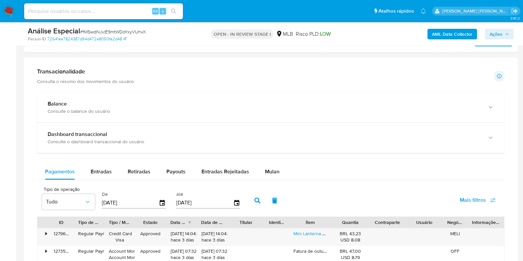
scroll to position [455, 0]
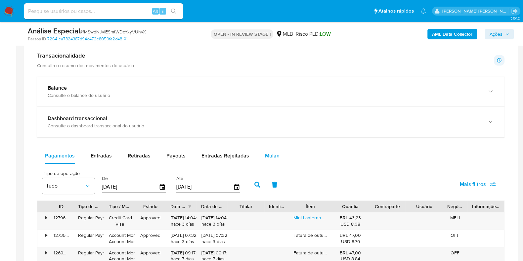
click at [272, 154] on span "Mulan" at bounding box center [272, 156] width 15 height 8
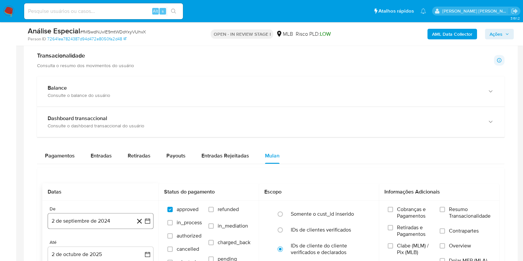
click at [82, 222] on button "2 de septiembre de 2024" at bounding box center [101, 221] width 106 height 16
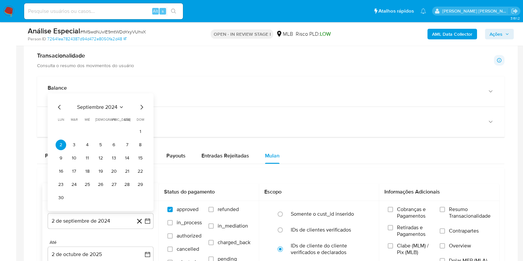
click at [89, 107] on span "septiembre 2024" at bounding box center [97, 107] width 40 height 7
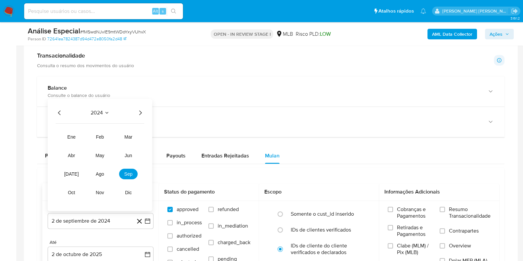
click at [142, 110] on icon "Año siguiente" at bounding box center [140, 113] width 8 height 8
click at [102, 173] on span "ago" at bounding box center [100, 173] width 8 height 5
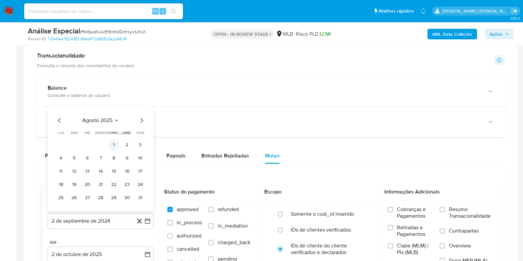
click at [114, 147] on button "1" at bounding box center [113, 145] width 11 height 11
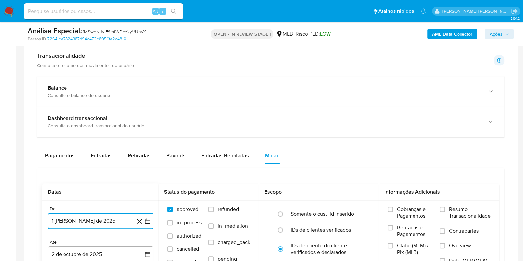
click at [131, 250] on button "2 de octubre de 2025" at bounding box center [101, 254] width 106 height 16
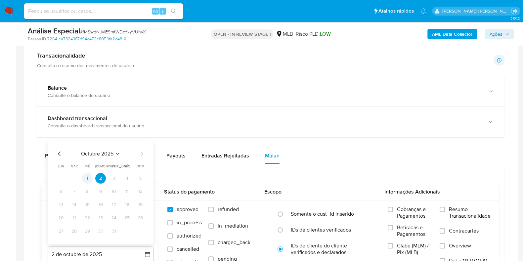
click at [90, 174] on button "1" at bounding box center [87, 178] width 11 height 11
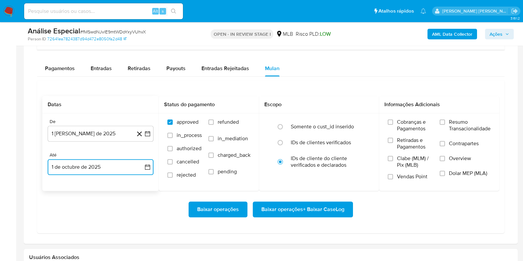
scroll to position [555, 0]
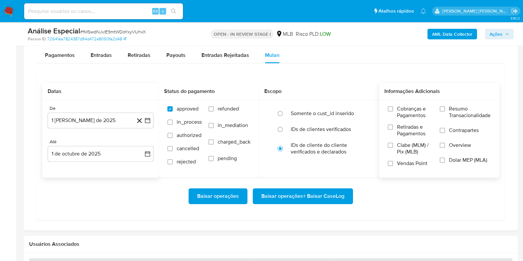
click at [459, 111] on span "Resumo Transacionalidade" at bounding box center [470, 112] width 42 height 13
click at [445, 111] on input "Resumo Transacionalidade" at bounding box center [442, 108] width 5 height 5
click at [453, 129] on span "Contrapartes" at bounding box center [464, 130] width 30 height 7
click at [445, 129] on input "Contrapartes" at bounding box center [442, 130] width 5 height 5
click at [318, 194] on span "Baixar operações + Baixar CaseLog" at bounding box center [302, 196] width 83 height 15
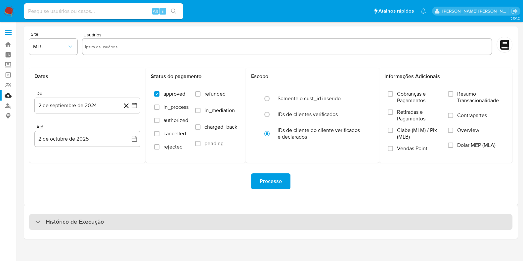
click at [113, 219] on div "Histórico de Execução" at bounding box center [270, 222] width 483 height 16
select select "10"
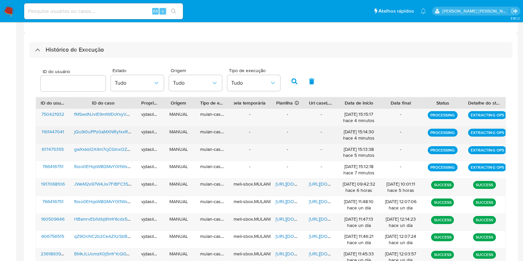
scroll to position [254, 0]
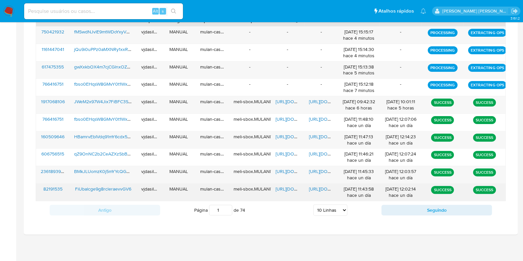
click at [313, 186] on span "[URL][DOMAIN_NAME]" at bounding box center [332, 189] width 46 height 7
click at [278, 188] on span "[URL][DOMAIN_NAME]" at bounding box center [299, 189] width 46 height 7
click at [118, 188] on span "FiUbalcge9g8rcleraevvGV6" at bounding box center [103, 189] width 56 height 7
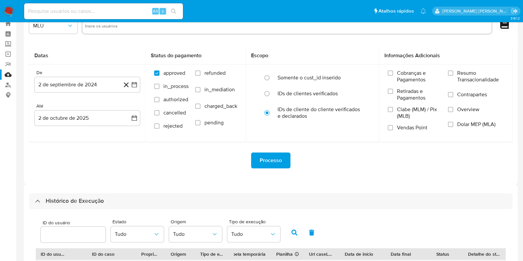
scroll to position [0, 0]
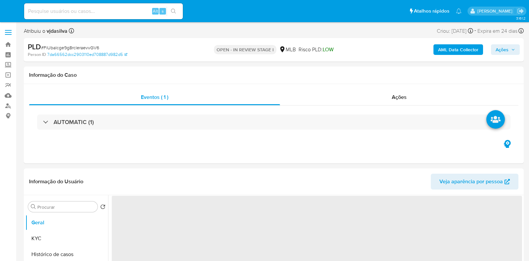
select select "10"
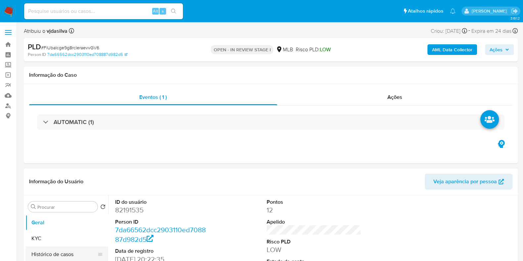
click at [66, 254] on button "Histórico de casos" at bounding box center [63, 254] width 77 height 16
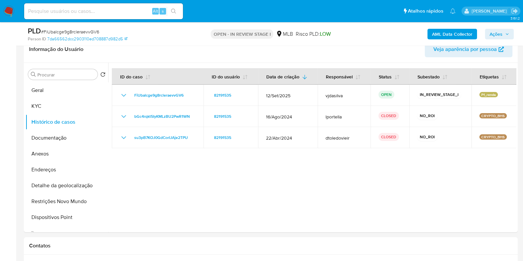
scroll to position [117, 0]
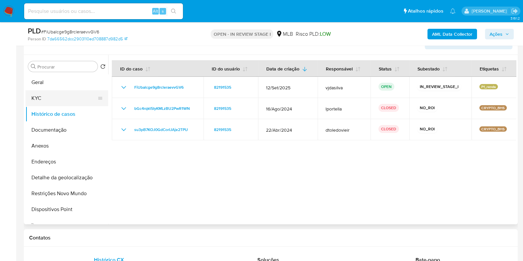
click at [64, 97] on button "KYC" at bounding box center [63, 98] width 77 height 16
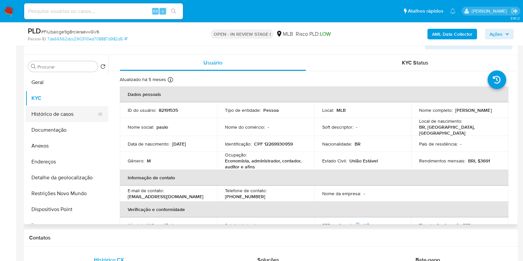
click at [59, 117] on button "Histórico de casos" at bounding box center [63, 114] width 77 height 16
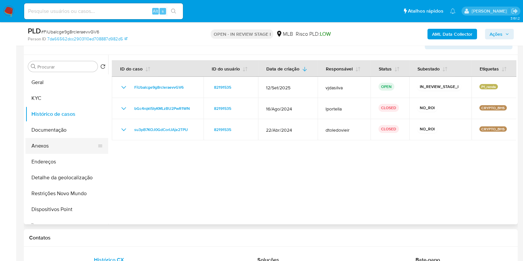
click at [69, 148] on button "Anexos" at bounding box center [63, 146] width 77 height 16
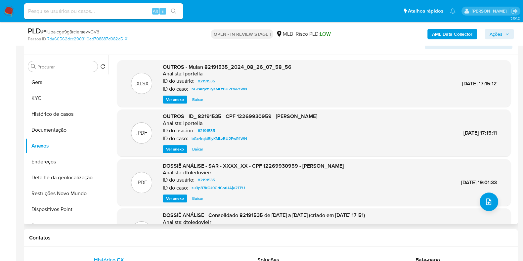
click at [173, 197] on span "Ver anexo" at bounding box center [175, 198] width 18 height 7
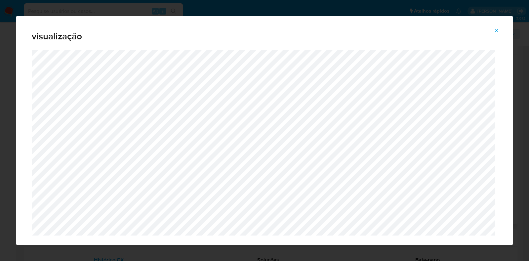
click at [495, 32] on icon "Attachment preview" at bounding box center [496, 30] width 5 height 5
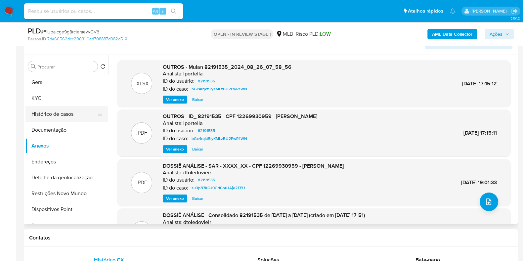
click at [54, 117] on button "Histórico de casos" at bounding box center [63, 114] width 77 height 16
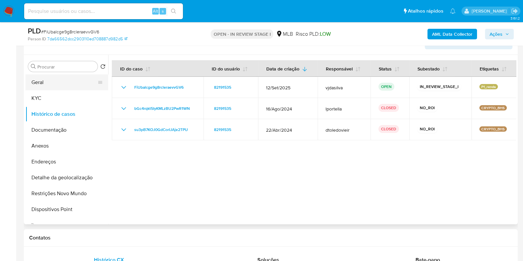
click at [74, 78] on button "Geral" at bounding box center [63, 82] width 77 height 16
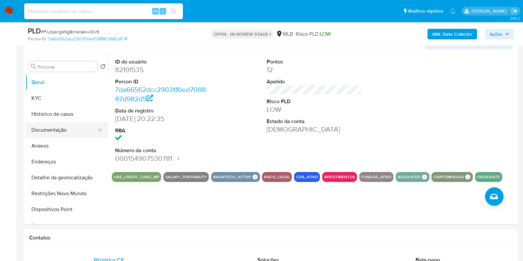
click at [64, 135] on button "Documentação" at bounding box center [63, 130] width 77 height 16
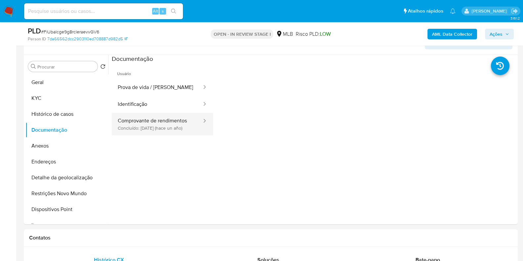
click at [157, 124] on button "Comprovante de rendimentos Concluído: [DATE] (hace un año)" at bounding box center [157, 124] width 91 height 22
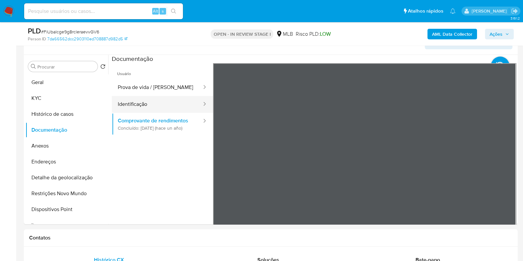
click at [137, 102] on button "Identificação" at bounding box center [157, 104] width 91 height 17
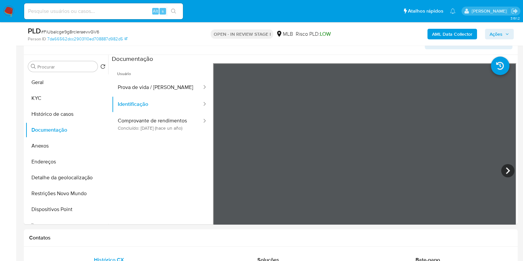
click at [320, 193] on div at bounding box center [364, 171] width 303 height 217
click at [184, 88] on button "Prova de vida / Selfie" at bounding box center [157, 87] width 91 height 17
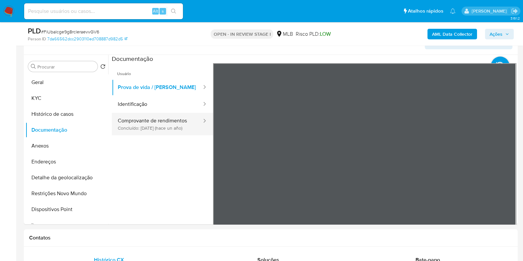
click at [172, 125] on button "Comprovante de rendimentos Concluído: 05/06/2024 (hace un año)" at bounding box center [157, 124] width 91 height 22
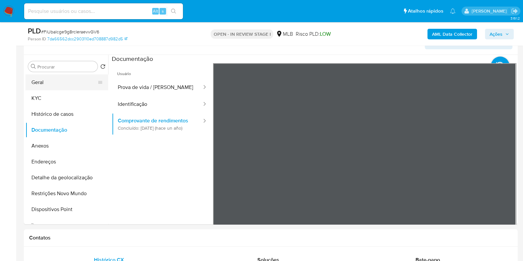
click at [39, 83] on button "Geral" at bounding box center [63, 82] width 77 height 16
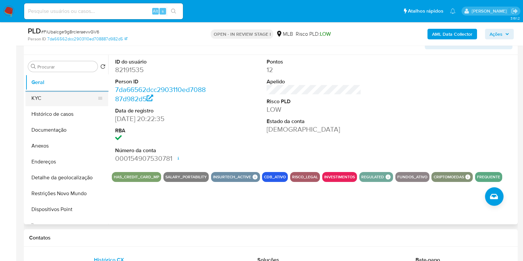
click at [66, 101] on button "KYC" at bounding box center [63, 98] width 77 height 16
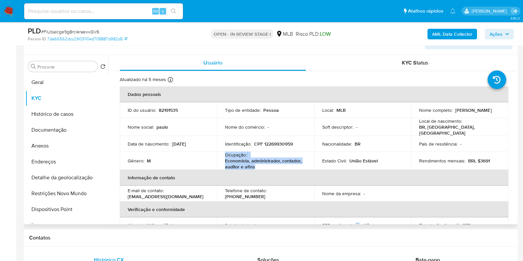
drag, startPoint x: 225, startPoint y: 153, endPoint x: 255, endPoint y: 163, distance: 32.2
click at [255, 163] on div "Ocupação : Economista, administrador, contador, auditor e afins" at bounding box center [265, 161] width 81 height 18
copy div "Ocupação : Economista, administrador, contador, auditor e afins"
drag, startPoint x: 513, startPoint y: 107, endPoint x: 522, endPoint y: 131, distance: 25.3
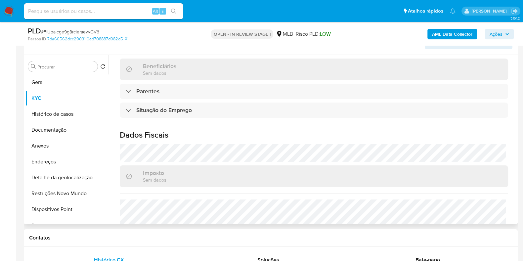
scroll to position [270, 0]
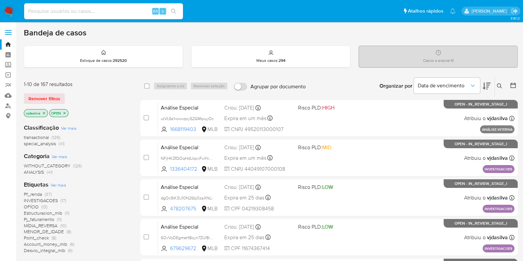
click at [74, 11] on input at bounding box center [103, 11] width 159 height 9
paste input "fbso0EHqsW8GMvY0t1WxM6i6"
type input "fbso0EHqsW8GMvY0t1WxM6i6"
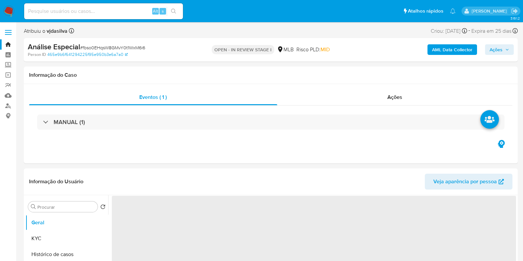
select select "10"
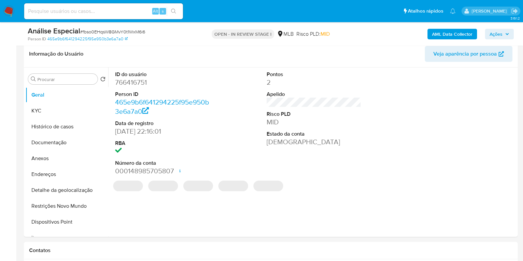
scroll to position [103, 0]
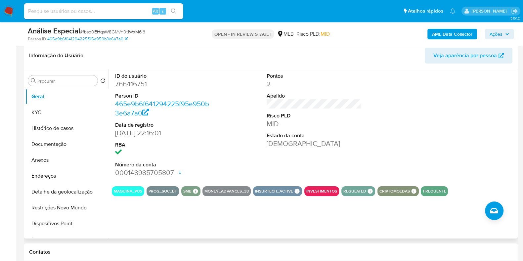
click at [139, 85] on dd "766416751" at bounding box center [162, 83] width 95 height 9
copy dd "766416751"
click at [47, 113] on button "KYC" at bounding box center [63, 113] width 77 height 16
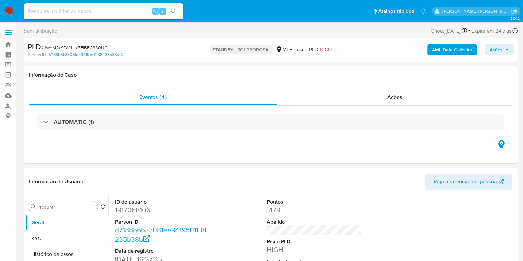
select select "10"
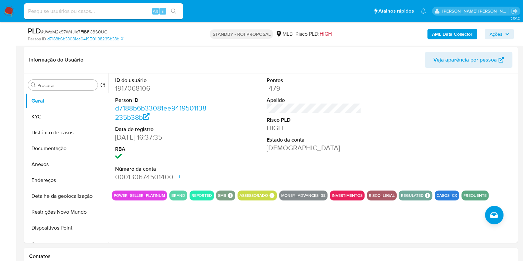
scroll to position [136, 0]
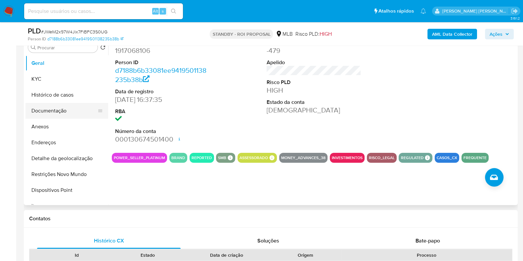
click at [54, 116] on button "Documentação" at bounding box center [63, 111] width 77 height 16
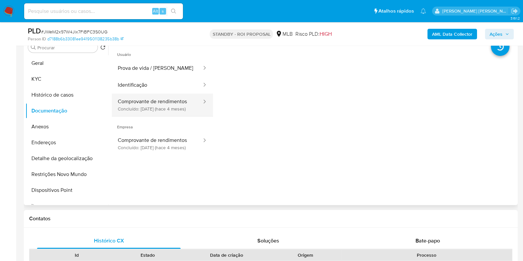
click at [177, 98] on button "Comprovante de rendimentos Concluído: [DATE] (hace 4 meses)" at bounding box center [157, 105] width 91 height 22
